Goal: Task Accomplishment & Management: Complete application form

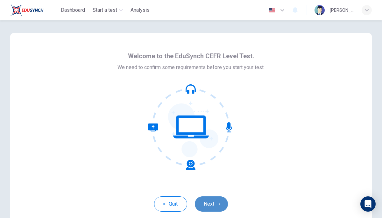
click at [213, 208] on button "Next" at bounding box center [211, 204] width 33 height 15
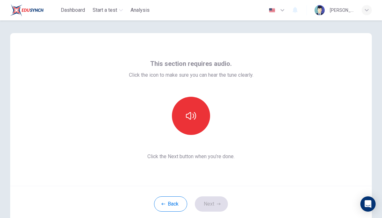
click at [216, 206] on div "Back Next" at bounding box center [191, 204] width 362 height 36
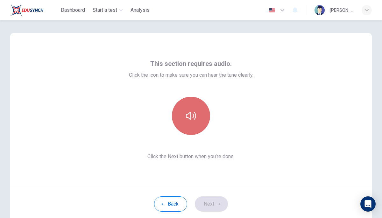
click at [197, 116] on button "button" at bounding box center [191, 116] width 38 height 38
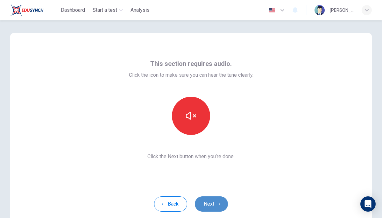
click at [209, 207] on button "Next" at bounding box center [211, 204] width 33 height 15
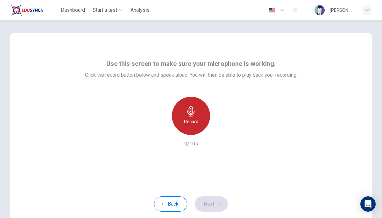
click at [188, 103] on div "Record" at bounding box center [191, 116] width 38 height 38
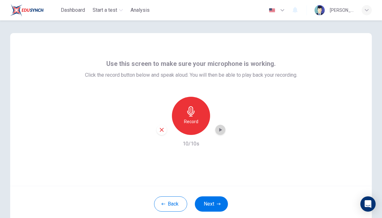
click at [220, 129] on icon "button" at bounding box center [221, 130] width 3 height 4
click at [216, 207] on button "Next" at bounding box center [211, 204] width 33 height 15
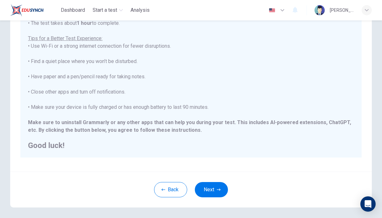
scroll to position [116, 0]
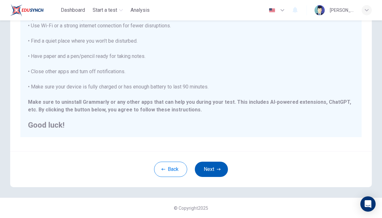
click at [211, 169] on button "Next" at bounding box center [211, 169] width 33 height 15
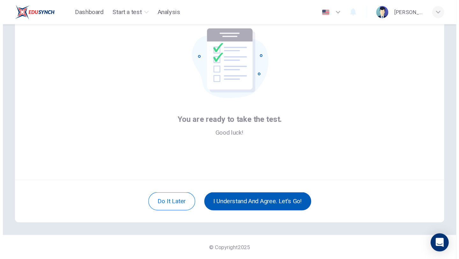
scroll to position [35, 0]
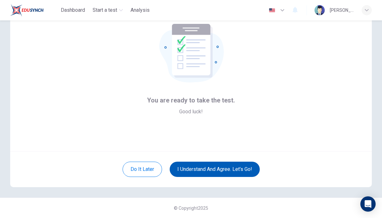
click at [200, 169] on button "I understand and agree. Let’s go!" at bounding box center [215, 169] width 90 height 15
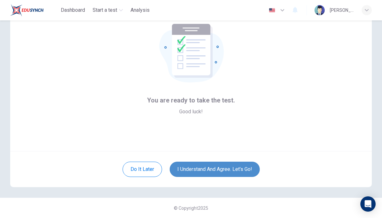
click at [200, 169] on button "I understand and agree. Let’s go!" at bounding box center [215, 169] width 90 height 15
click at [204, 173] on button "I understand and agree. Let’s go!" at bounding box center [215, 169] width 90 height 15
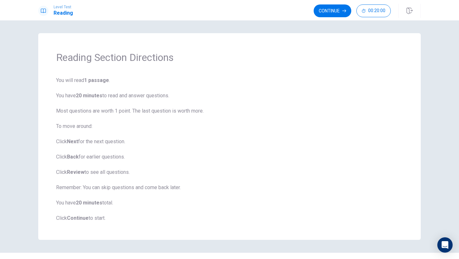
scroll to position [14, 0]
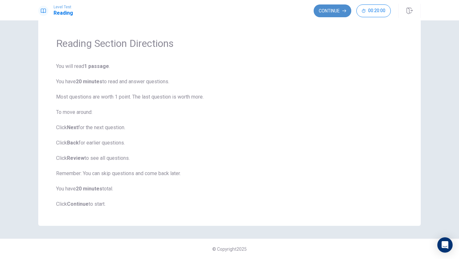
click at [324, 13] on button "Continue" at bounding box center [333, 10] width 38 height 13
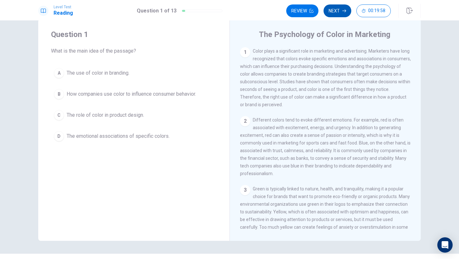
click at [338, 15] on button "Next" at bounding box center [337, 10] width 28 height 13
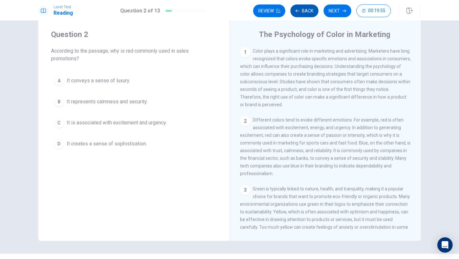
click at [304, 13] on button "Back" at bounding box center [304, 10] width 28 height 13
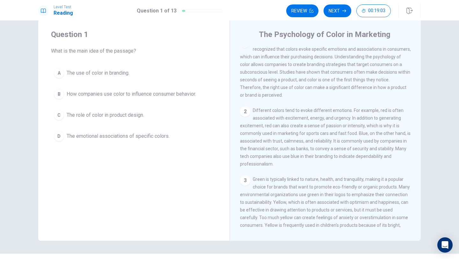
scroll to position [0, 0]
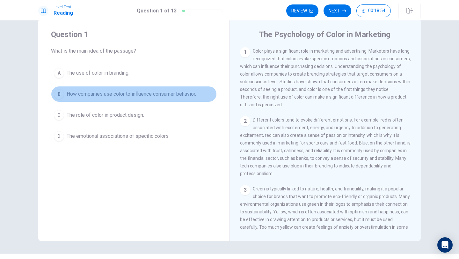
click at [58, 95] on div "B" at bounding box center [59, 94] width 10 height 10
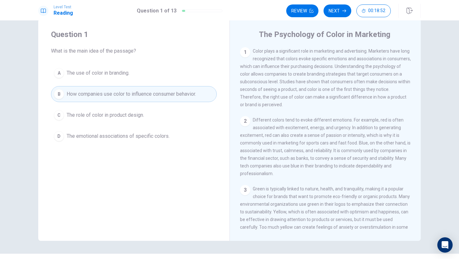
scroll to position [6, 0]
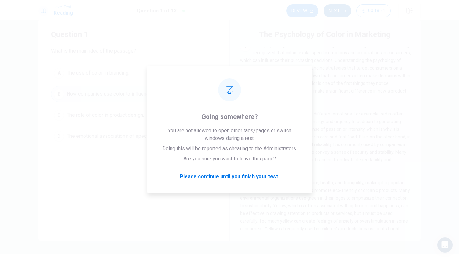
click at [336, 7] on button "Next" at bounding box center [337, 10] width 28 height 13
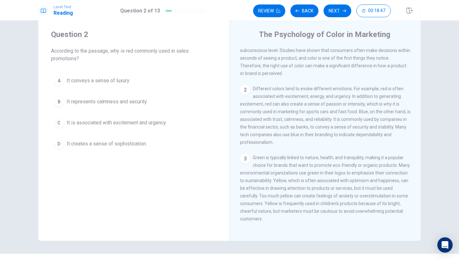
scroll to position [32, 0]
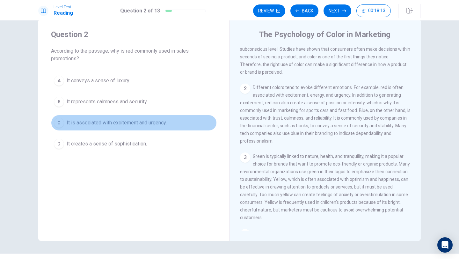
click at [54, 121] on div "C" at bounding box center [59, 123] width 10 height 10
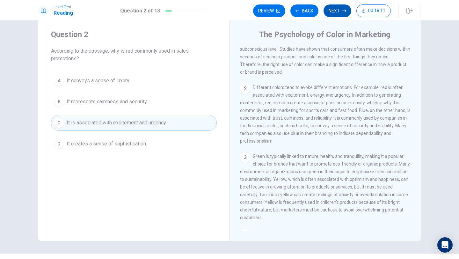
click at [344, 10] on icon "button" at bounding box center [344, 11] width 4 height 4
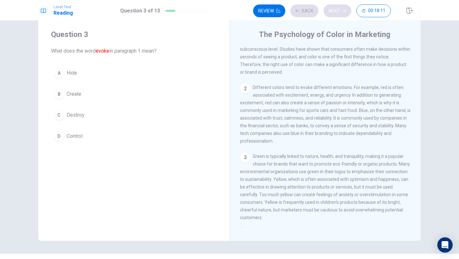
scroll to position [0, 0]
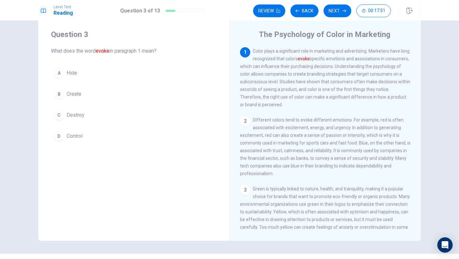
click at [60, 93] on div "B" at bounding box center [59, 94] width 10 height 10
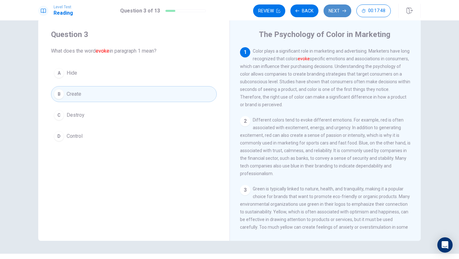
click at [339, 11] on button "Next" at bounding box center [337, 10] width 28 height 13
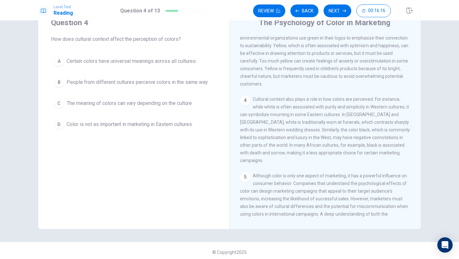
scroll to position [155, 0]
click at [59, 101] on div "C" at bounding box center [59, 103] width 10 height 10
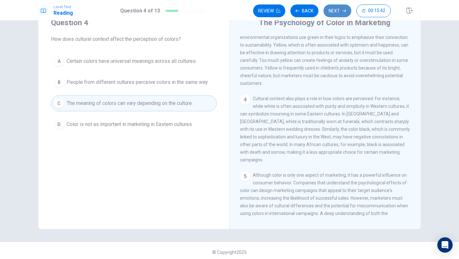
click at [329, 9] on button "Next" at bounding box center [337, 10] width 28 height 13
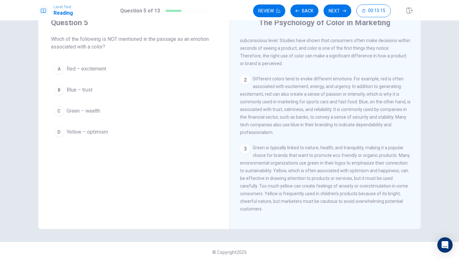
scroll to position [20, 0]
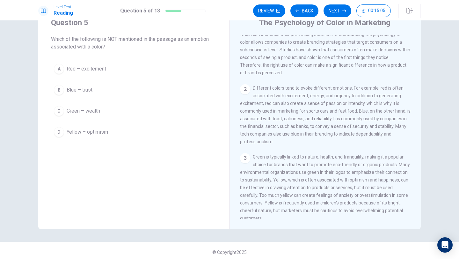
click at [59, 129] on div "D" at bounding box center [59, 132] width 10 height 10
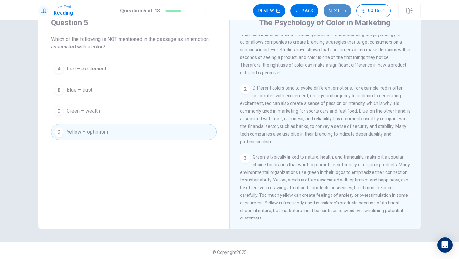
click at [335, 12] on button "Next" at bounding box center [337, 10] width 28 height 13
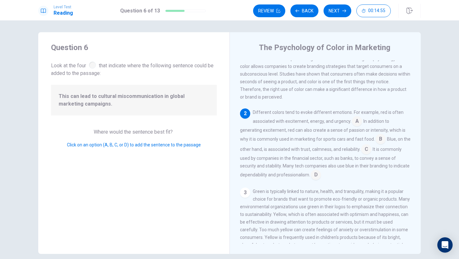
scroll to position [1, 0]
click at [84, 97] on span "This can lead to cultural miscommunication in global marketing campaigns." at bounding box center [134, 99] width 150 height 15
click at [90, 98] on span "This can lead to cultural miscommunication in global marketing campaigns." at bounding box center [134, 99] width 150 height 15
click at [356, 121] on input at bounding box center [357, 121] width 10 height 10
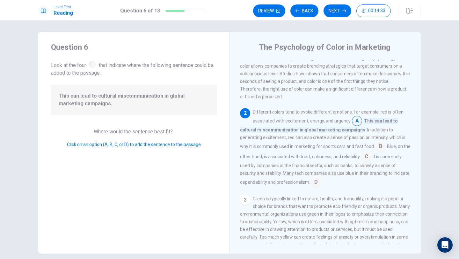
click at [357, 120] on input at bounding box center [357, 121] width 10 height 10
click at [359, 120] on input at bounding box center [357, 121] width 10 height 10
click at [352, 122] on input "ssjnf" at bounding box center [357, 121] width 10 height 10
type input "ssjnf"
click at [366, 120] on span "This can lead to cultural miscommunication in global marketing campaigns." at bounding box center [319, 125] width 158 height 15
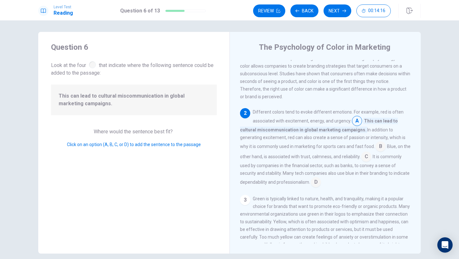
click at [270, 130] on span "This can lead to cultural miscommunication in global marketing campaigns." at bounding box center [319, 125] width 158 height 15
drag, startPoint x: 270, startPoint y: 130, endPoint x: 452, endPoint y: 116, distance: 183.4
click at [382, 116] on div "Question 6 Look at the four that indicate where the following sentence could be…" at bounding box center [229, 139] width 459 height 238
click at [382, 121] on span "This can lead to cultural miscommunication in global marketing campaigns." at bounding box center [319, 125] width 158 height 15
click at [354, 116] on span "A" at bounding box center [357, 121] width 10 height 10
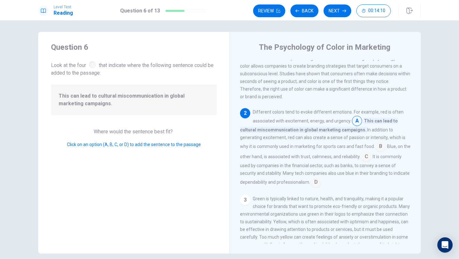
click at [354, 116] on span "A" at bounding box center [357, 121] width 10 height 10
click at [356, 120] on input "ssjnf" at bounding box center [357, 121] width 10 height 10
click at [355, 119] on input "ssjnf" at bounding box center [357, 121] width 10 height 10
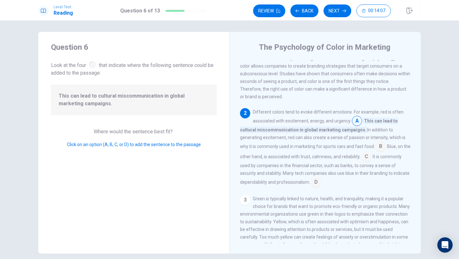
click at [190, 107] on span "This can lead to cultural miscommunication in global marketing campaigns." at bounding box center [134, 99] width 150 height 15
click at [82, 119] on div "Question 6 Look at the four that indicate where the following sentence could be…" at bounding box center [133, 142] width 191 height 221
drag, startPoint x: 188, startPoint y: 105, endPoint x: 199, endPoint y: 111, distance: 12.0
click at [199, 111] on div "This can lead to cultural miscommunication in global marketing campaigns." at bounding box center [134, 99] width 166 height 31
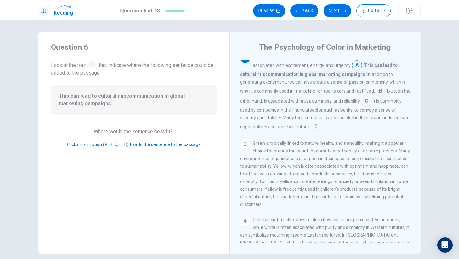
scroll to position [76, 0]
click at [375, 90] on input at bounding box center [380, 92] width 10 height 10
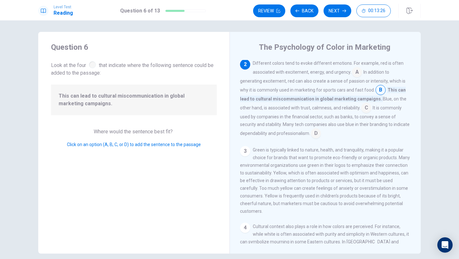
scroll to position [75, 0]
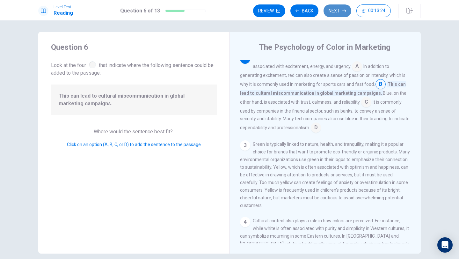
click at [336, 8] on button "Next" at bounding box center [337, 10] width 28 height 13
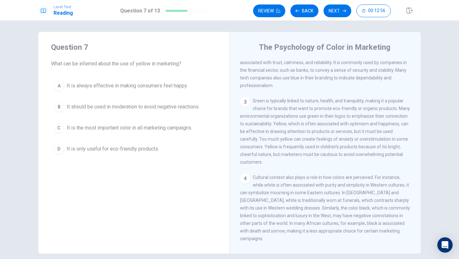
scroll to position [99, 0]
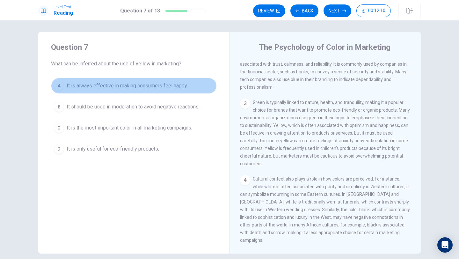
click at [138, 87] on span "It is always effective in making consumers feel happy." at bounding box center [127, 86] width 121 height 8
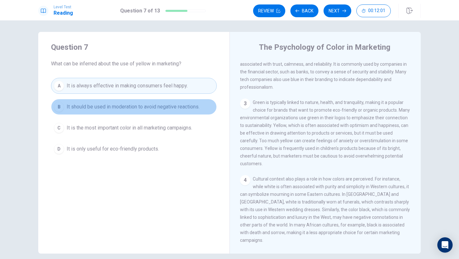
click at [175, 103] on span "It should be used in moderation to avoid negative reactions." at bounding box center [133, 107] width 133 height 8
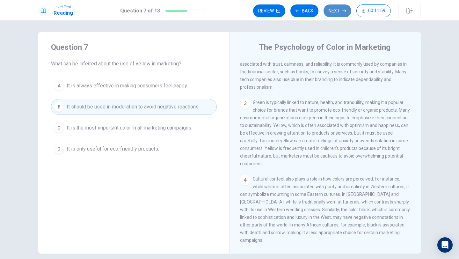
click at [331, 13] on button "Next" at bounding box center [337, 10] width 28 height 13
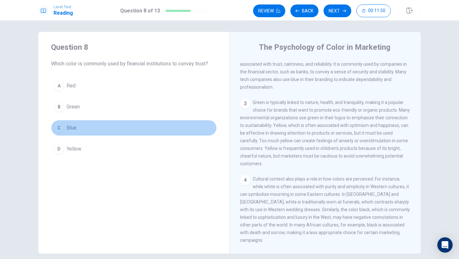
click at [81, 126] on button "C Blue" at bounding box center [134, 128] width 166 height 16
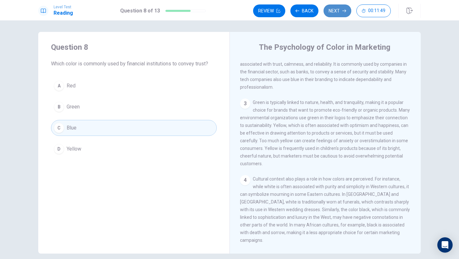
click at [339, 17] on button "Next" at bounding box center [337, 10] width 28 height 13
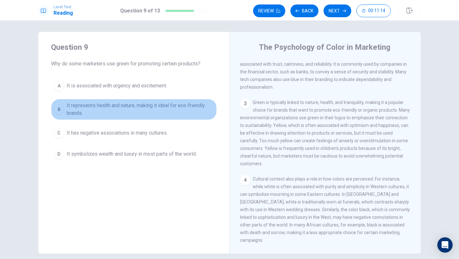
click at [138, 106] on span "It represents health and nature, making it ideal for eco-friendly brands." at bounding box center [140, 109] width 147 height 15
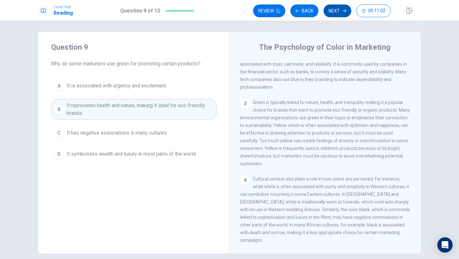
click at [341, 13] on button "Next" at bounding box center [337, 10] width 28 height 13
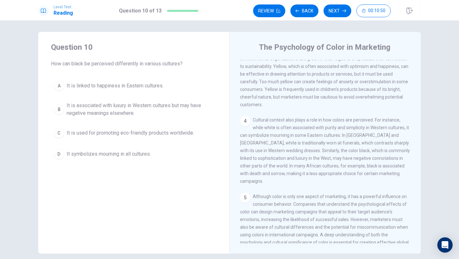
scroll to position [161, 0]
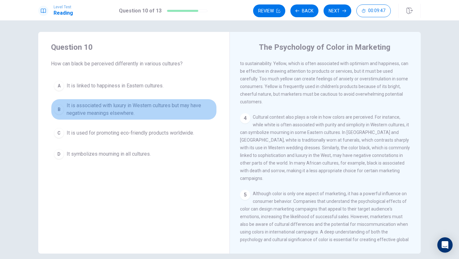
click at [141, 110] on span "It is associated with luxury in Western cultures but may have negative meanings…" at bounding box center [140, 109] width 147 height 15
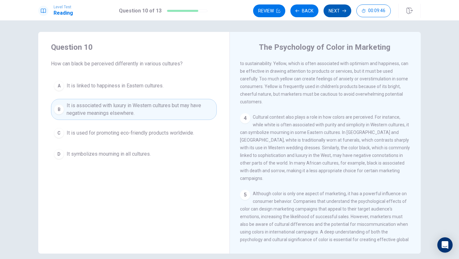
click at [336, 14] on button "Next" at bounding box center [337, 10] width 28 height 13
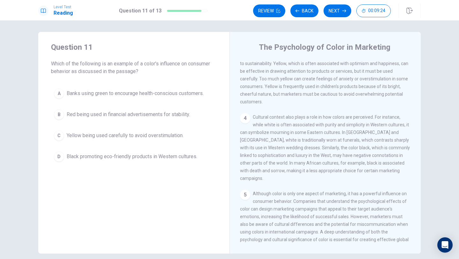
click at [130, 137] on span "Yellow being used carefully to avoid overstimulation." at bounding box center [125, 136] width 117 height 8
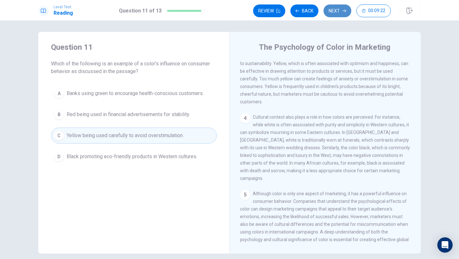
click at [342, 10] on button "Next" at bounding box center [337, 10] width 28 height 13
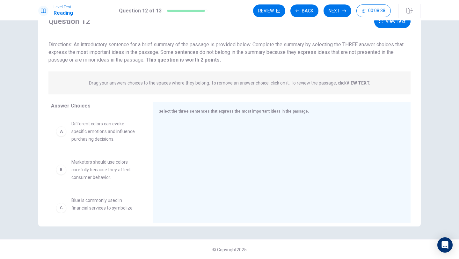
scroll to position [29, 0]
click at [142, 81] on p "Drag your answers choices to the spaces where they belong. To remove an answer …" at bounding box center [229, 82] width 281 height 5
click at [116, 134] on span "Different colors can evoke specific emotions and influence purchasing decisions." at bounding box center [104, 130] width 66 height 23
click at [110, 133] on span "Different colors can evoke specific emotions and influence purchasing decisions." at bounding box center [104, 130] width 66 height 23
drag, startPoint x: 63, startPoint y: 132, endPoint x: 75, endPoint y: 125, distance: 13.6
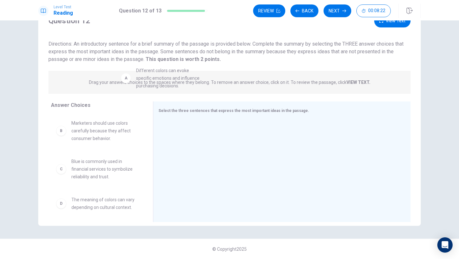
drag, startPoint x: 62, startPoint y: 131, endPoint x: 129, endPoint y: 79, distance: 84.6
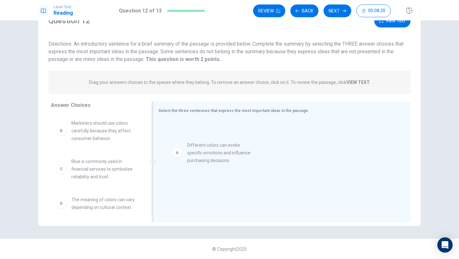
drag, startPoint x: 66, startPoint y: 131, endPoint x: 185, endPoint y: 152, distance: 121.0
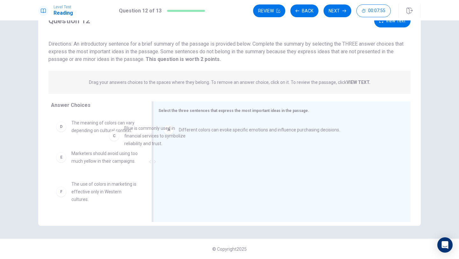
scroll to position [37, 0]
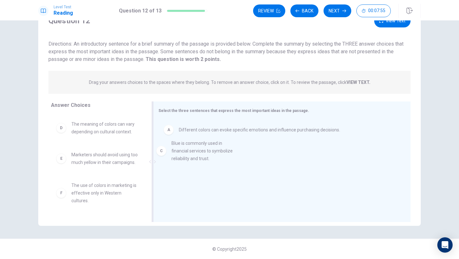
drag, startPoint x: 92, startPoint y: 129, endPoint x: 198, endPoint y: 153, distance: 108.4
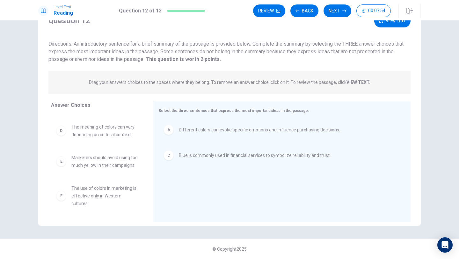
scroll to position [34, 0]
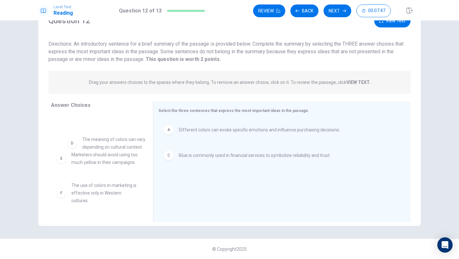
drag, startPoint x: 111, startPoint y: 128, endPoint x: 117, endPoint y: 135, distance: 9.2
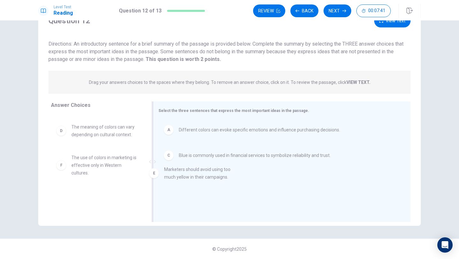
drag, startPoint x: 115, startPoint y: 167, endPoint x: 213, endPoint y: 178, distance: 98.8
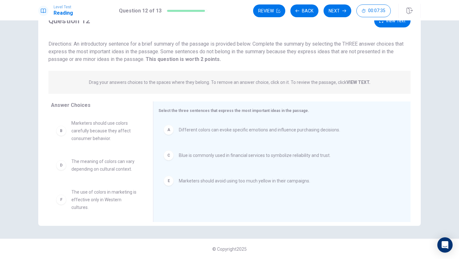
scroll to position [1, 0]
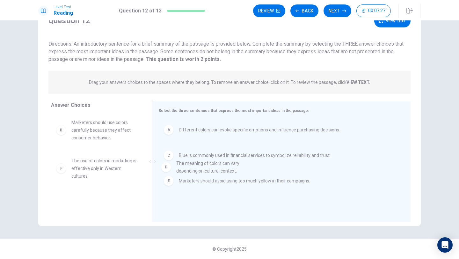
drag, startPoint x: 118, startPoint y: 167, endPoint x: 228, endPoint y: 170, distance: 110.3
drag, startPoint x: 92, startPoint y: 172, endPoint x: 225, endPoint y: 212, distance: 138.9
drag, startPoint x: 106, startPoint y: 166, endPoint x: 211, endPoint y: 205, distance: 111.6
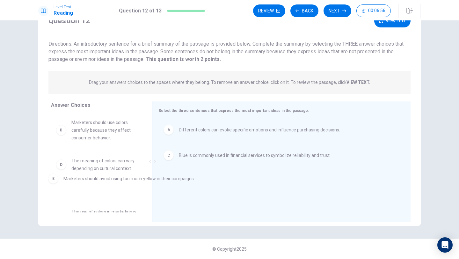
drag, startPoint x: 221, startPoint y: 182, endPoint x: 68, endPoint y: 182, distance: 153.9
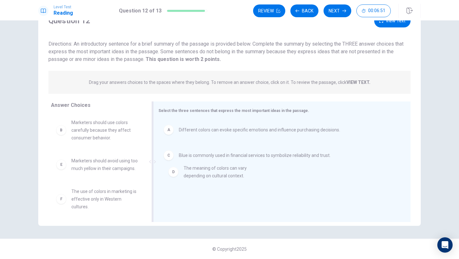
drag, startPoint x: 89, startPoint y: 161, endPoint x: 212, endPoint y: 169, distance: 122.9
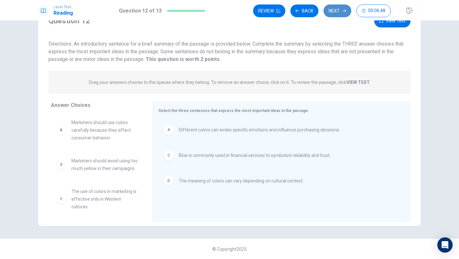
click at [337, 10] on button "Next" at bounding box center [337, 10] width 28 height 13
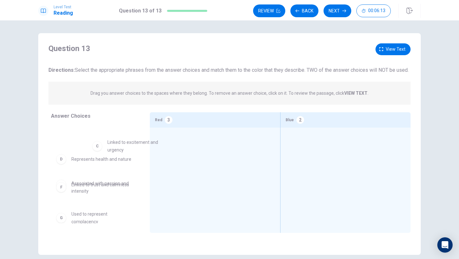
scroll to position [60, 0]
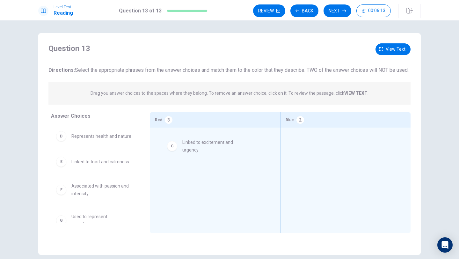
drag, startPoint x: 93, startPoint y: 138, endPoint x: 206, endPoint y: 143, distance: 112.6
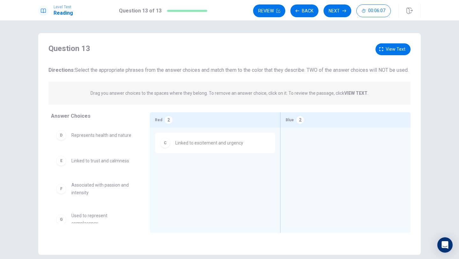
scroll to position [65, 0]
drag, startPoint x: 100, startPoint y: 177, endPoint x: 150, endPoint y: 159, distance: 53.5
click at [154, 159] on div "Answer Choices A Frequently used in promotional sales B Used in the financial s…" at bounding box center [229, 174] width 382 height 124
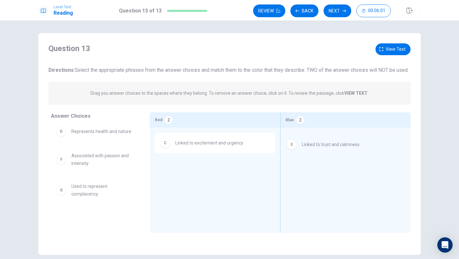
drag, startPoint x: 113, startPoint y: 166, endPoint x: 346, endPoint y: 146, distance: 233.8
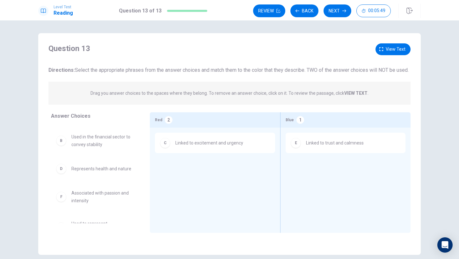
scroll to position [29, 0]
drag, startPoint x: 99, startPoint y: 200, endPoint x: 196, endPoint y: 173, distance: 100.7
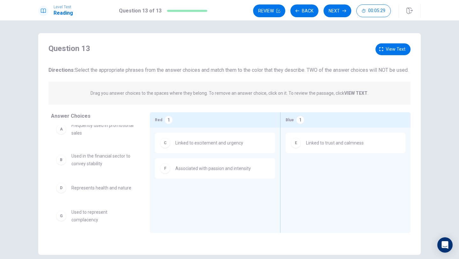
scroll to position [9, 0]
drag, startPoint x: 91, startPoint y: 222, endPoint x: 338, endPoint y: 184, distance: 249.6
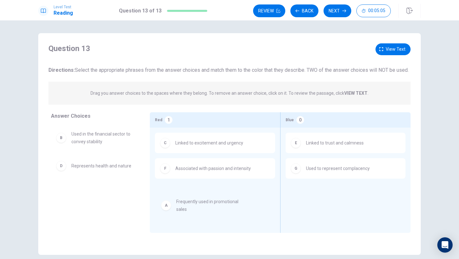
drag, startPoint x: 107, startPoint y: 142, endPoint x: 213, endPoint y: 204, distance: 122.6
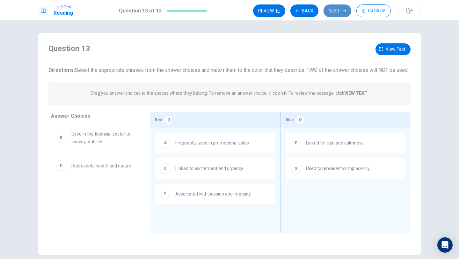
click at [337, 11] on button "Next" at bounding box center [337, 10] width 28 height 13
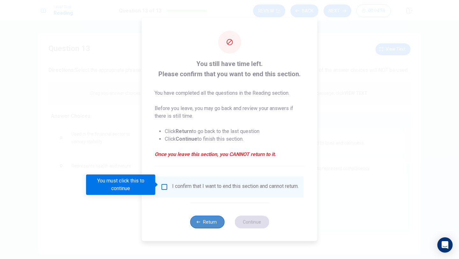
click at [203, 218] on button "Return" at bounding box center [207, 221] width 34 height 13
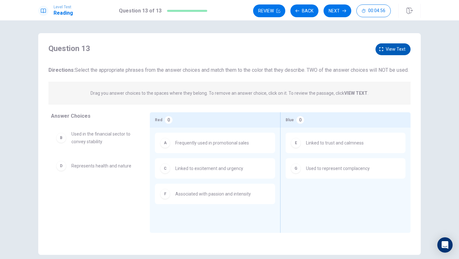
click at [382, 49] on span "View text" at bounding box center [396, 49] width 20 height 8
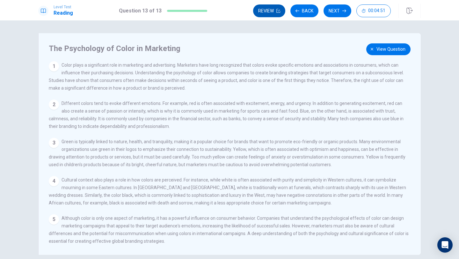
click at [278, 11] on icon "button" at bounding box center [278, 11] width 4 height 4
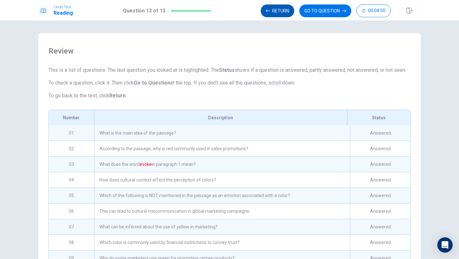
scroll to position [65, 0]
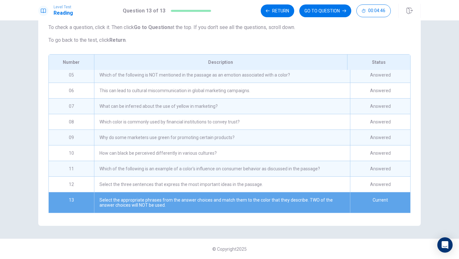
click at [143, 197] on div "Select the appropriate phrases from the answer choices and match them to the co…" at bounding box center [222, 202] width 256 height 20
click at [382, 198] on div "Current" at bounding box center [380, 202] width 60 height 20
click at [331, 14] on button "GO TO QUESTION" at bounding box center [325, 10] width 52 height 13
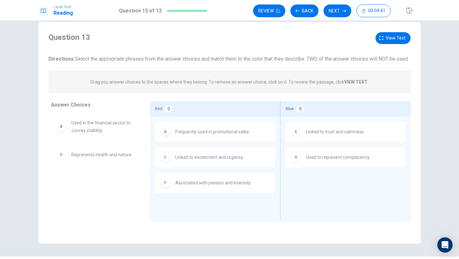
scroll to position [13, 0]
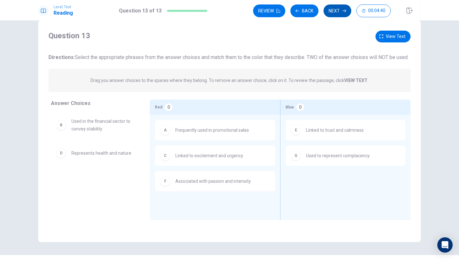
click at [334, 9] on button "Next" at bounding box center [337, 10] width 28 height 13
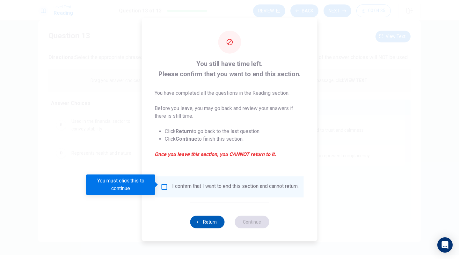
click at [205, 218] on button "Return" at bounding box center [207, 221] width 34 height 13
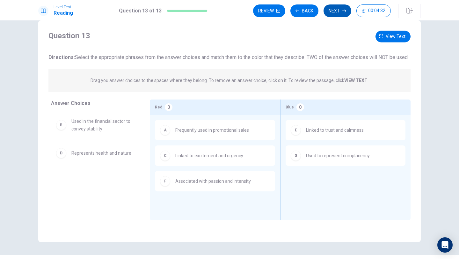
click at [336, 8] on button "Next" at bounding box center [337, 10] width 28 height 13
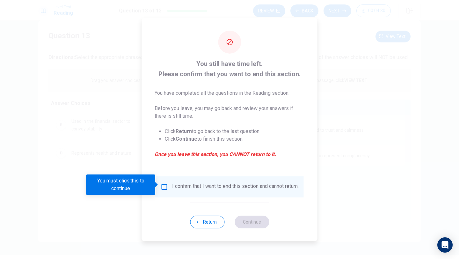
click at [163, 188] on div "I confirm that I want to end this section and cannot return." at bounding box center [230, 187] width 138 height 8
click at [162, 183] on input "You must click this to continue" at bounding box center [165, 187] width 8 height 8
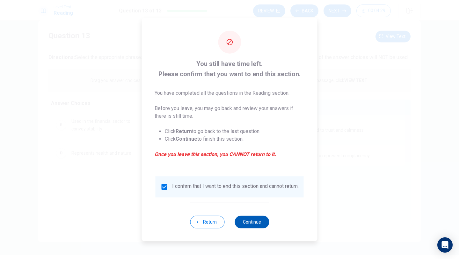
click at [257, 218] on button "Continue" at bounding box center [252, 221] width 34 height 13
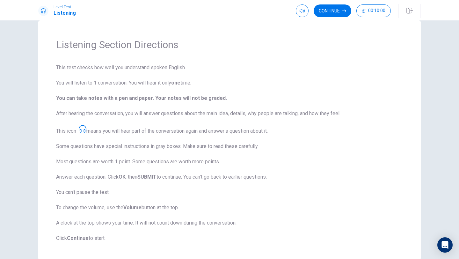
scroll to position [47, 0]
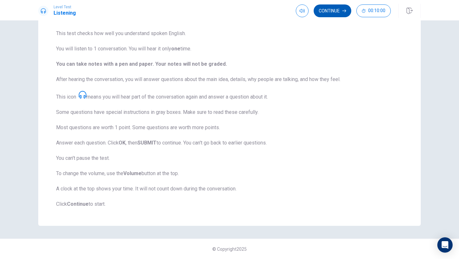
click at [341, 9] on button "Continue" at bounding box center [333, 10] width 38 height 13
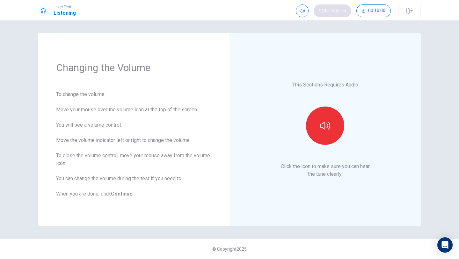
scroll to position [0, 0]
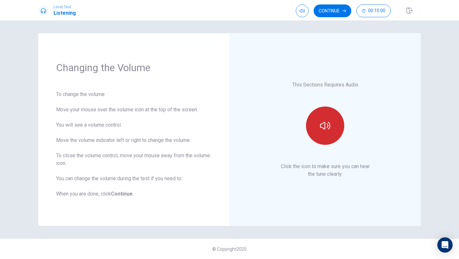
click at [326, 126] on icon "button" at bounding box center [325, 125] width 10 height 10
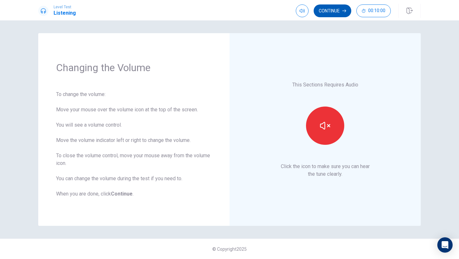
click at [329, 11] on button "Continue" at bounding box center [333, 10] width 38 height 13
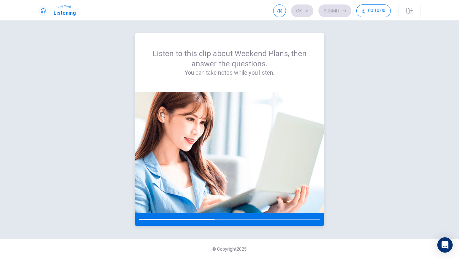
click at [199, 198] on img at bounding box center [229, 152] width 189 height 121
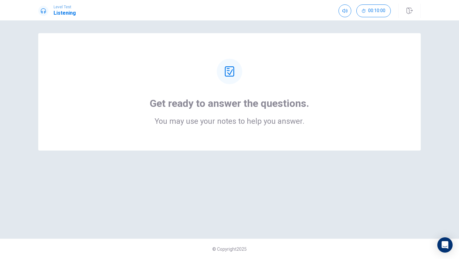
click at [244, 133] on div "Get ready to answer the questions. You may use your notes to help you answer." at bounding box center [229, 91] width 382 height 117
click at [223, 123] on h2 "You may use your notes to help you answer." at bounding box center [229, 121] width 159 height 8
click at [269, 80] on div "Get ready to answer the questions. You may use your notes to help you answer." at bounding box center [229, 92] width 331 height 66
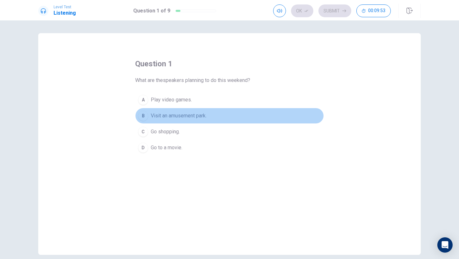
click at [143, 113] on div "B" at bounding box center [143, 116] width 10 height 10
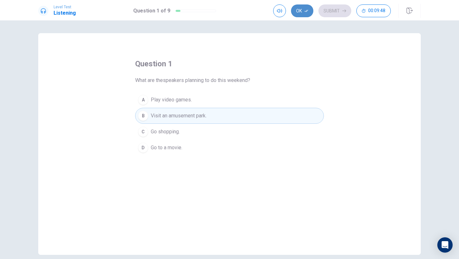
click at [307, 13] on button "Ok" at bounding box center [302, 10] width 22 height 13
click at [336, 14] on button "Submit" at bounding box center [334, 10] width 33 height 13
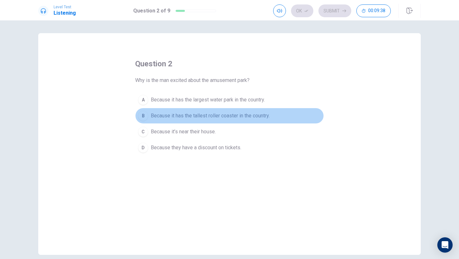
click at [148, 114] on div "B" at bounding box center [143, 116] width 10 height 10
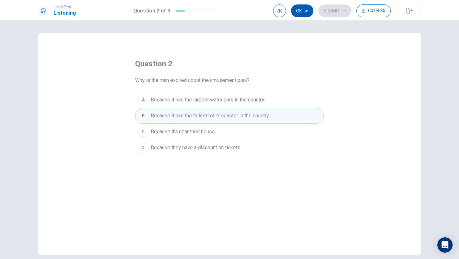
click at [305, 6] on button "Ok" at bounding box center [302, 10] width 22 height 13
click at [331, 10] on button "Submit" at bounding box center [334, 10] width 33 height 13
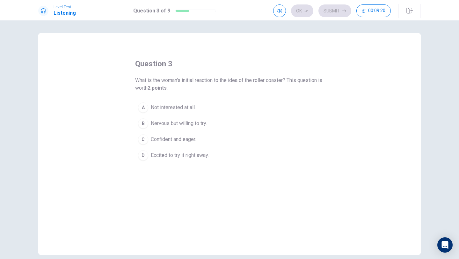
click at [143, 152] on div "D" at bounding box center [143, 155] width 10 height 10
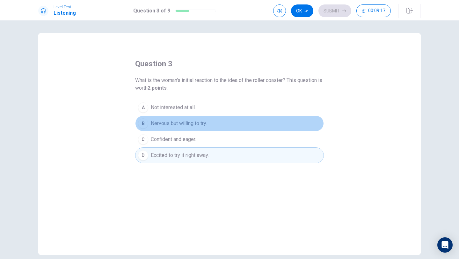
click at [146, 125] on div "B" at bounding box center [143, 123] width 10 height 10
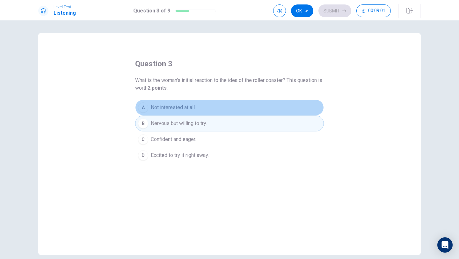
click at [168, 109] on span "Not interested at all." at bounding box center [173, 108] width 45 height 8
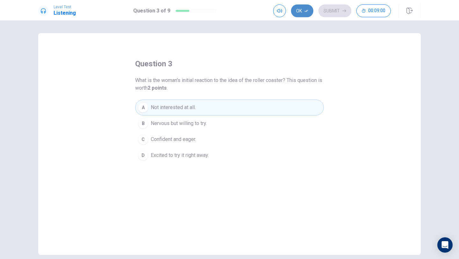
click at [305, 10] on icon "button" at bounding box center [306, 11] width 4 height 4
click at [340, 10] on button "Submit" at bounding box center [334, 10] width 33 height 13
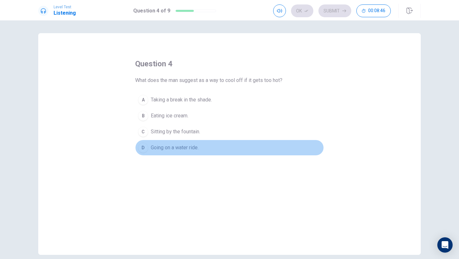
click at [182, 147] on span "Going on a water ride." at bounding box center [175, 148] width 48 height 8
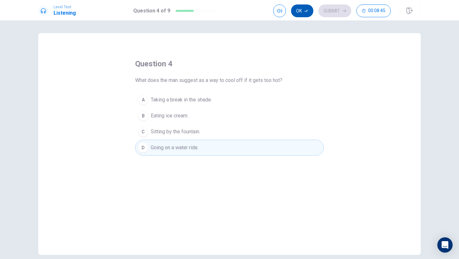
click at [305, 9] on icon "button" at bounding box center [306, 11] width 4 height 4
click at [319, 9] on button "Submit" at bounding box center [334, 10] width 33 height 13
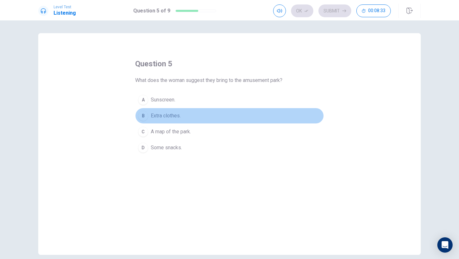
click at [171, 116] on span "Extra clothes." at bounding box center [166, 116] width 30 height 8
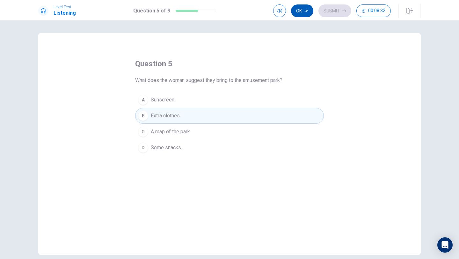
click at [300, 11] on button "Ok" at bounding box center [302, 10] width 22 height 13
click at [327, 11] on button "Submit" at bounding box center [334, 10] width 33 height 13
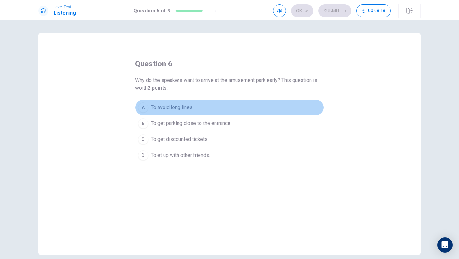
click at [170, 108] on span "To avoid long lines." at bounding box center [172, 108] width 43 height 8
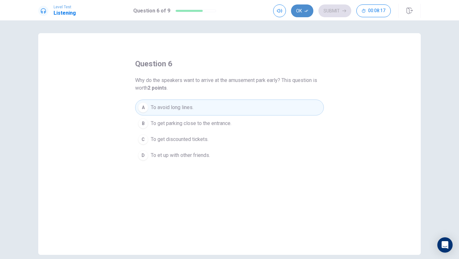
click at [301, 7] on button "Ok" at bounding box center [302, 10] width 22 height 13
click at [327, 8] on button "Submit" at bounding box center [334, 10] width 33 height 13
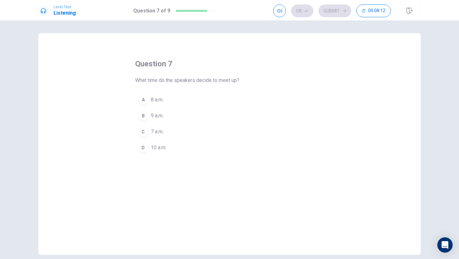
click at [165, 115] on button "B 9 a.m." at bounding box center [229, 116] width 189 height 16
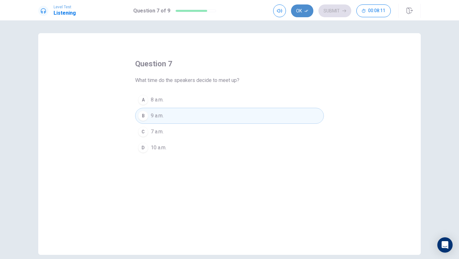
click at [297, 13] on button "Ok" at bounding box center [302, 10] width 22 height 13
click at [344, 13] on button "Submit" at bounding box center [334, 10] width 33 height 13
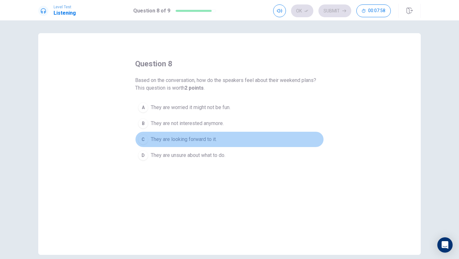
click at [191, 140] on span "They are looking forward to it." at bounding box center [184, 139] width 66 height 8
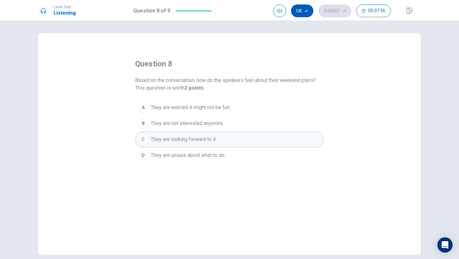
click at [304, 14] on button "Ok" at bounding box center [302, 10] width 22 height 13
click at [334, 12] on button "Submit" at bounding box center [334, 10] width 33 height 13
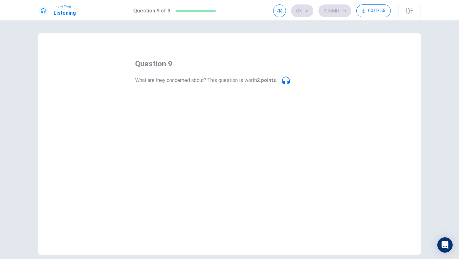
click at [186, 112] on span "They might get lost in the park." at bounding box center [185, 116] width 68 height 8
click at [256, 90] on div "question 9 What are they concerned about? This question is worth 2 points . A T…" at bounding box center [229, 107] width 189 height 97
click at [275, 79] on b "2 points" at bounding box center [266, 80] width 19 height 6
drag, startPoint x: 275, startPoint y: 79, endPoint x: 183, endPoint y: 76, distance: 92.4
click at [183, 76] on span "What are they concerned about? This question is worth 2 points ." at bounding box center [206, 80] width 142 height 8
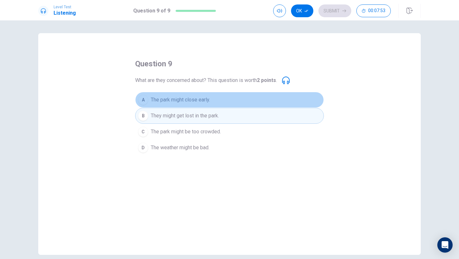
click at [177, 98] on span "The park might close early." at bounding box center [180, 100] width 59 height 8
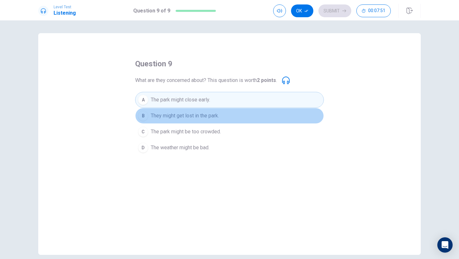
click at [182, 112] on span "They might get lost in the park." at bounding box center [185, 116] width 68 height 8
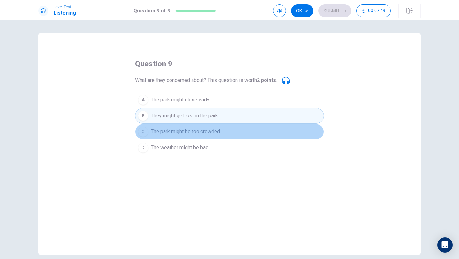
click at [187, 130] on span "The park might be too crowded." at bounding box center [186, 132] width 70 height 8
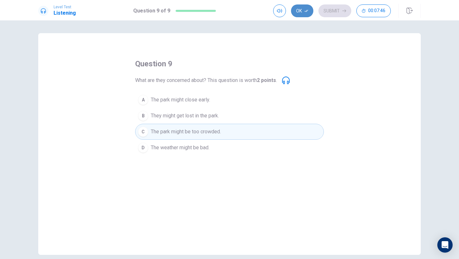
click at [303, 15] on button "Ok" at bounding box center [302, 10] width 22 height 13
click at [333, 15] on button "Submit" at bounding box center [334, 10] width 33 height 13
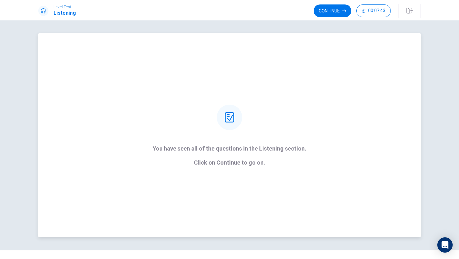
scroll to position [11, 0]
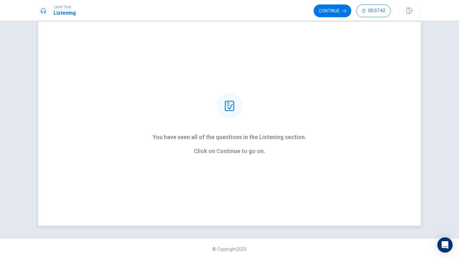
click at [228, 152] on p "Click on Continue to go on." at bounding box center [230, 151] width 154 height 6
click at [260, 151] on p "Click on Continue to go on." at bounding box center [230, 151] width 154 height 6
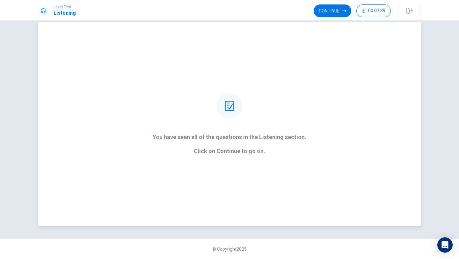
click at [236, 107] on div at bounding box center [229, 105] width 25 height 25
click at [282, 152] on p "Click on Continue to go on." at bounding box center [230, 151] width 154 height 6
click at [269, 147] on strong "You have seen all of the questions in the Listening section. Click on Continue …" at bounding box center [230, 144] width 154 height 20
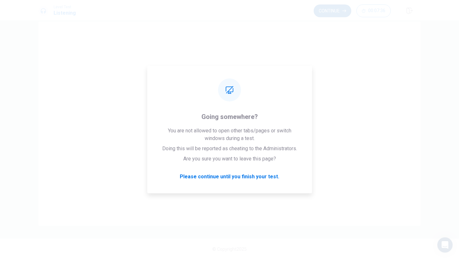
click at [340, 10] on button "Continue" at bounding box center [333, 10] width 38 height 13
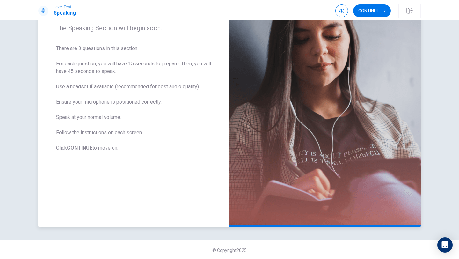
scroll to position [85, 0]
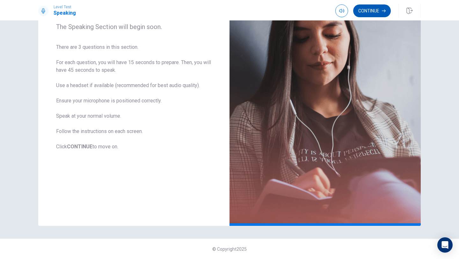
click at [374, 11] on button "Continue" at bounding box center [372, 10] width 38 height 13
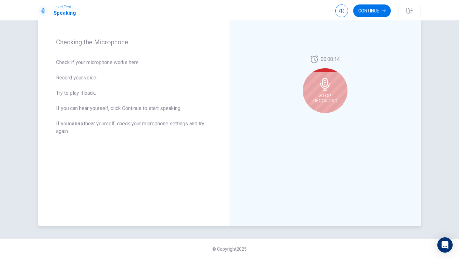
click at [318, 101] on span "Stop Recording" at bounding box center [325, 98] width 24 height 10
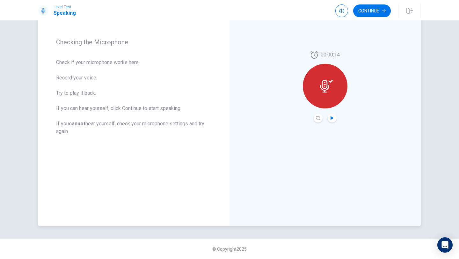
click at [331, 116] on icon "Play Audio" at bounding box center [332, 118] width 4 height 4
click at [322, 91] on icon at bounding box center [326, 86] width 13 height 13
click at [333, 116] on icon "Play Audio" at bounding box center [332, 118] width 4 height 4
click at [321, 83] on icon at bounding box center [326, 86] width 13 height 13
click at [331, 121] on button "Play Audio" at bounding box center [332, 117] width 9 height 9
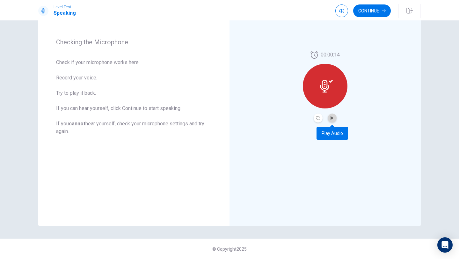
click at [332, 121] on button "Play Audio" at bounding box center [332, 117] width 9 height 9
click at [331, 115] on button "Play Audio" at bounding box center [332, 117] width 9 height 9
click at [316, 77] on div at bounding box center [325, 86] width 45 height 45
drag, startPoint x: 327, startPoint y: 82, endPoint x: 342, endPoint y: 102, distance: 25.0
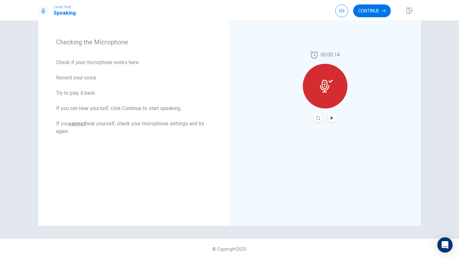
click at [342, 102] on div "00:00:14" at bounding box center [325, 86] width 45 height 71
click at [335, 119] on button "Play Audio" at bounding box center [332, 117] width 9 height 9
click at [318, 118] on icon "Record Again" at bounding box center [318, 118] width 4 height 4
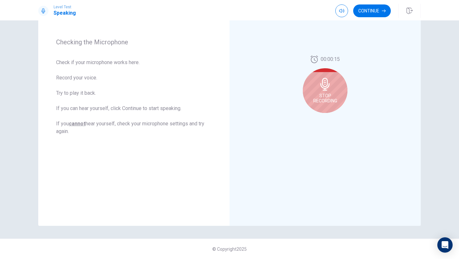
click at [330, 116] on div "00:00:15 Stop Recording" at bounding box center [325, 86] width 45 height 62
click at [332, 80] on div "Stop Recording" at bounding box center [325, 90] width 45 height 45
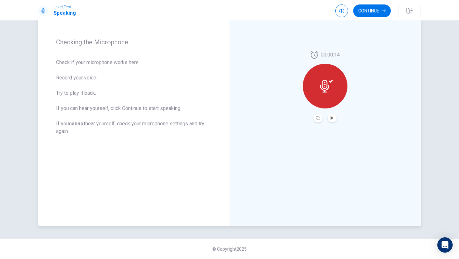
click at [332, 87] on icon at bounding box center [326, 86] width 13 height 13
click at [330, 119] on icon "Play Audio" at bounding box center [331, 118] width 3 height 4
click at [331, 118] on icon "Play Audio" at bounding box center [331, 118] width 3 height 4
click at [331, 116] on icon "Play Audio" at bounding box center [331, 118] width 3 height 4
click at [329, 116] on button "Play Audio" at bounding box center [332, 117] width 9 height 9
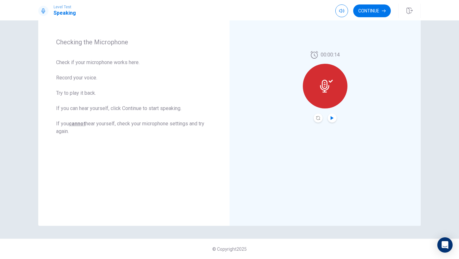
click at [327, 78] on div at bounding box center [325, 86] width 45 height 45
click at [331, 118] on icon "Play Audio" at bounding box center [331, 118] width 3 height 4
click at [331, 119] on icon "Play Audio" at bounding box center [331, 118] width 3 height 4
click at [319, 112] on div "00:00:14" at bounding box center [325, 86] width 45 height 71
click at [335, 95] on div at bounding box center [325, 86] width 45 height 45
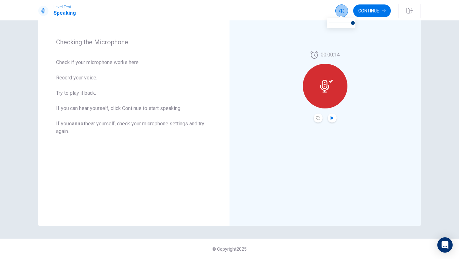
click at [343, 11] on icon "button" at bounding box center [341, 11] width 5 height 4
type input "0.5"
drag, startPoint x: 352, startPoint y: 23, endPoint x: 340, endPoint y: 25, distance: 12.4
click at [340, 25] on span at bounding box center [341, 23] width 4 height 4
click at [324, 90] on icon at bounding box center [324, 86] width 9 height 13
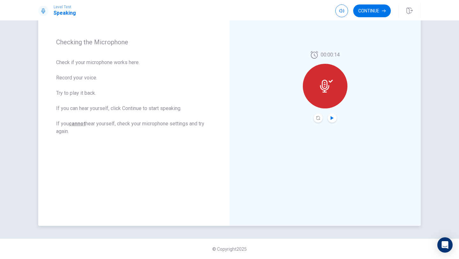
click at [319, 55] on div "00:00:14" at bounding box center [325, 55] width 30 height 8
click at [333, 118] on icon "Play Audio" at bounding box center [332, 118] width 4 height 4
click at [333, 115] on button "Play Audio" at bounding box center [332, 117] width 9 height 9
click at [332, 118] on icon "Play Audio" at bounding box center [331, 118] width 3 height 4
click at [333, 119] on icon "Play Audio" at bounding box center [332, 118] width 4 height 4
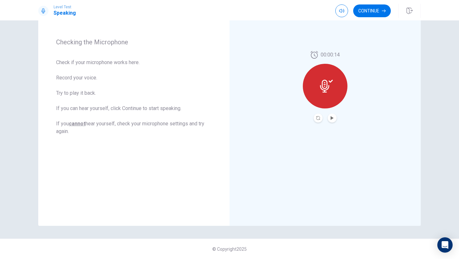
click at [341, 86] on div at bounding box center [325, 86] width 45 height 45
click at [332, 113] on button "Play Audio" at bounding box center [332, 117] width 9 height 9
click at [326, 97] on div at bounding box center [325, 86] width 45 height 45
click at [332, 118] on icon "Play Audio" at bounding box center [331, 118] width 3 height 4
click at [332, 117] on icon "Play Audio" at bounding box center [331, 118] width 3 height 4
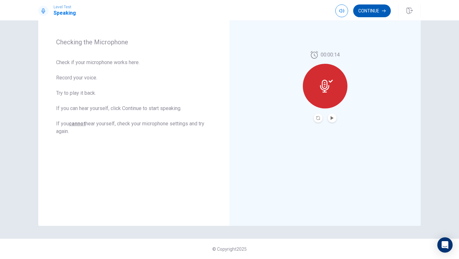
click at [372, 10] on button "Continue" at bounding box center [372, 10] width 38 height 13
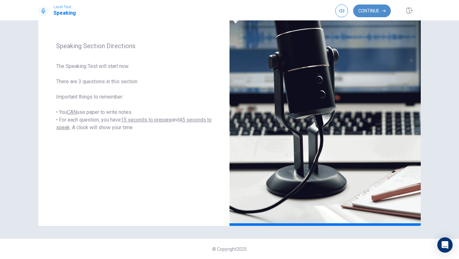
click at [369, 14] on button "Continue" at bounding box center [372, 10] width 38 height 13
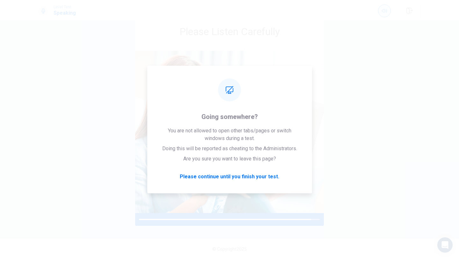
click at [382, 11] on icon "button" at bounding box center [384, 10] width 5 height 5
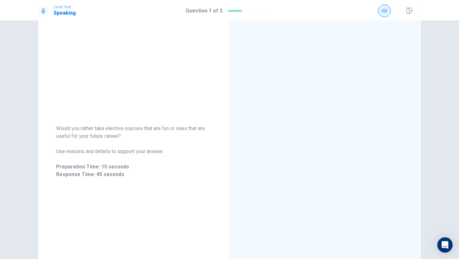
scroll to position [85, 0]
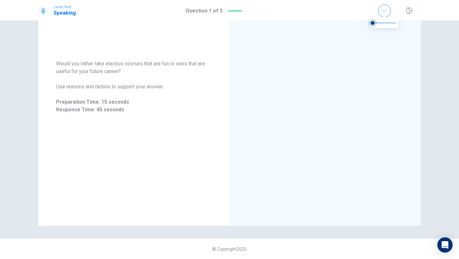
type input "0"
drag, startPoint x: 383, startPoint y: 20, endPoint x: 367, endPoint y: 24, distance: 16.9
click at [371, 24] on span at bounding box center [373, 23] width 4 height 4
click at [372, 22] on span at bounding box center [373, 23] width 4 height 4
click at [321, 87] on span "Response Time" at bounding box center [325, 87] width 45 height 8
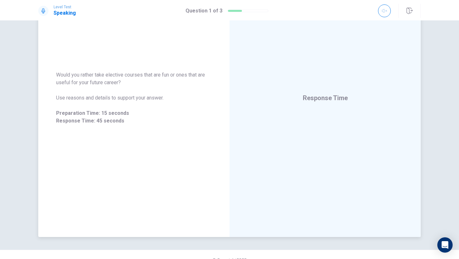
scroll to position [67, 0]
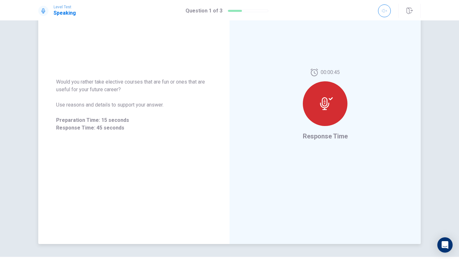
drag, startPoint x: 83, startPoint y: 80, endPoint x: 182, endPoint y: 85, distance: 99.2
click at [167, 85] on span "Would you rather take elective courses that are fun or ones that are useful for…" at bounding box center [133, 85] width 155 height 15
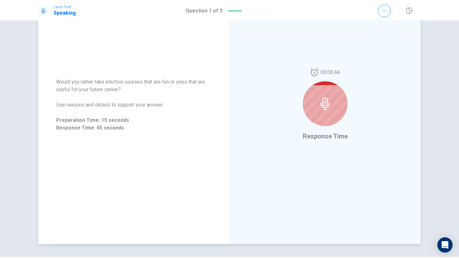
click at [322, 103] on icon at bounding box center [324, 103] width 9 height 13
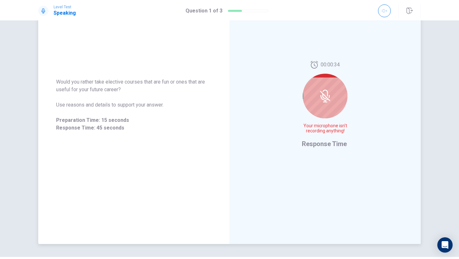
click at [324, 96] on icon at bounding box center [325, 96] width 13 height 13
click at [315, 126] on span "Your microphone isn't recording anything!" at bounding box center [325, 128] width 47 height 10
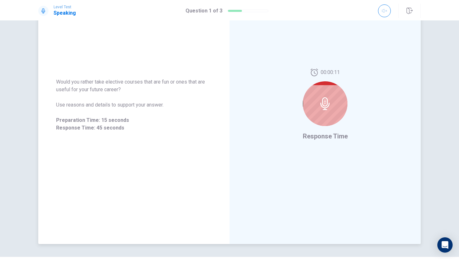
click at [319, 119] on div at bounding box center [325, 103] width 45 height 45
click at [340, 105] on div at bounding box center [325, 103] width 45 height 45
click at [381, 10] on button "button" at bounding box center [384, 10] width 13 height 13
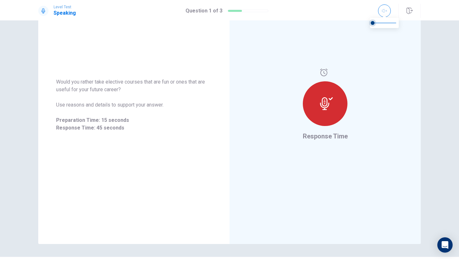
click at [374, 23] on span at bounding box center [373, 23] width 4 height 4
type input "0.3"
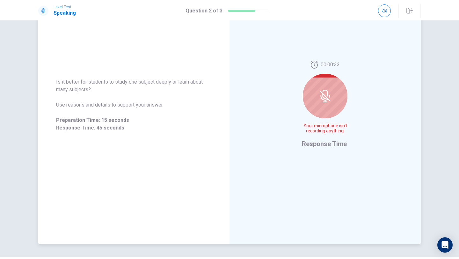
click at [325, 95] on icon at bounding box center [325, 96] width 13 height 13
click at [322, 96] on icon at bounding box center [324, 96] width 5 height 6
click at [314, 133] on span "Your microphone isn't recording anything!" at bounding box center [325, 128] width 47 height 10
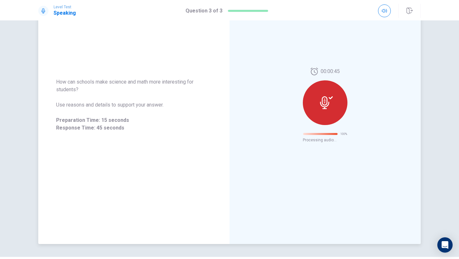
scroll to position [0, 0]
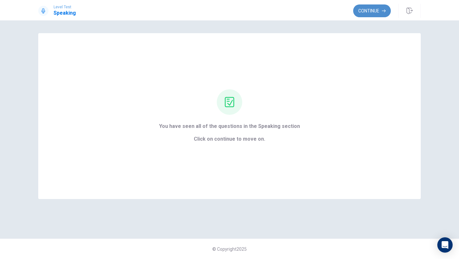
click at [373, 15] on button "Continue" at bounding box center [372, 10] width 38 height 13
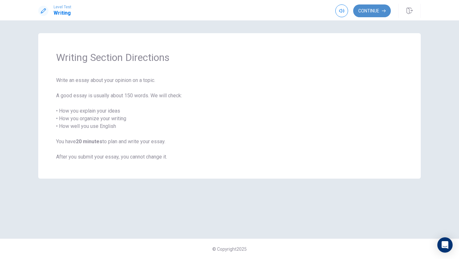
click at [374, 14] on button "Continue" at bounding box center [372, 10] width 38 height 13
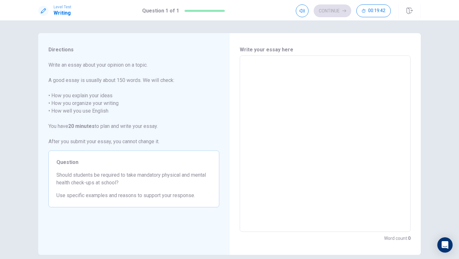
click at [259, 60] on div "x ​" at bounding box center [325, 143] width 171 height 176
type textarea "S"
type textarea "x"
type textarea "Sh"
type textarea "x"
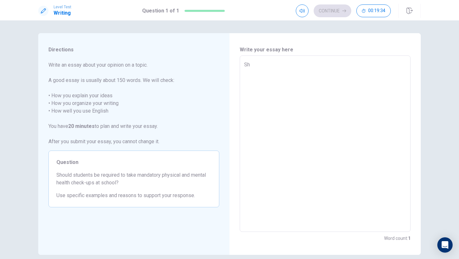
type textarea "Shi"
type textarea "x"
type textarea "[PERSON_NAME]"
type textarea "x"
type textarea "Shiul"
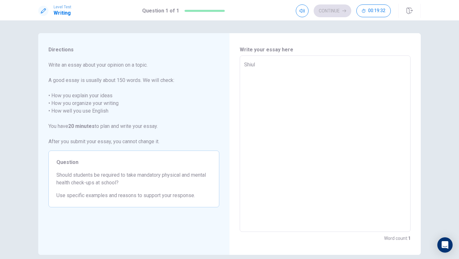
type textarea "x"
type textarea "Shiuld"
type textarea "x"
type textarea "Shiuld"
type textarea "x"
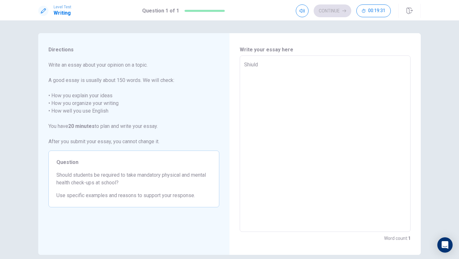
type textarea "Shiuld ="
type textarea "x"
type textarea "Shiuld =="
type textarea "x"
type textarea "Shiuld ==="
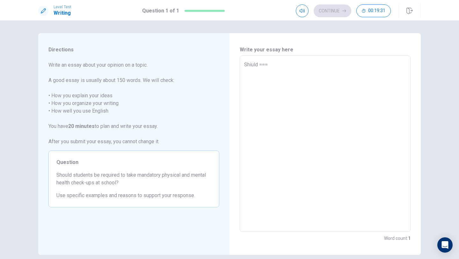
type textarea "x"
type textarea "Shiuld =="
type textarea "x"
type textarea "Shiuld ="
type textarea "x"
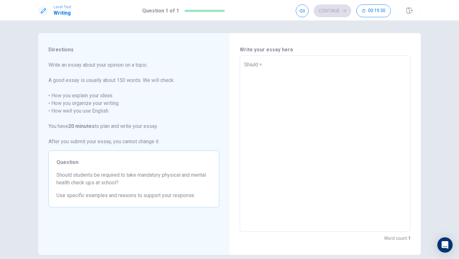
type textarea "Shiuld"
type textarea "x"
type textarea "Shiuld"
type textarea "x"
type textarea "Shiul"
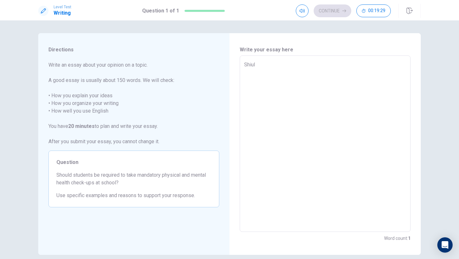
type textarea "x"
type textarea "[PERSON_NAME]"
type textarea "x"
type textarea "Shi"
type textarea "x"
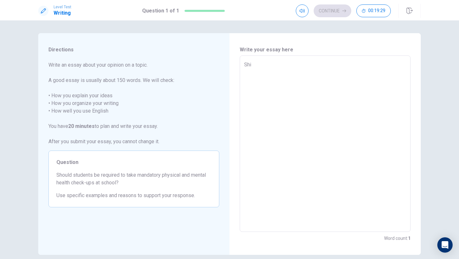
type textarea "Sh"
type textarea "x"
type textarea "Sho"
type textarea "x"
type textarea "Shou"
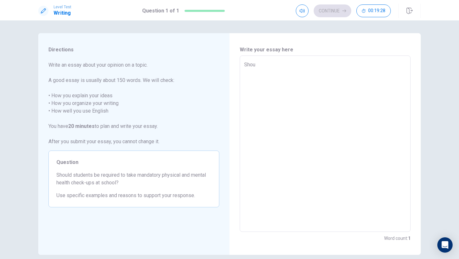
type textarea "x"
type textarea "Shoul"
type textarea "x"
type textarea "Should"
type textarea "x"
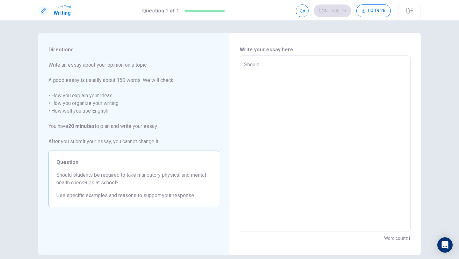
type textarea "Should"
type textarea "x"
type textarea "Should s"
type textarea "x"
type textarea "Should st"
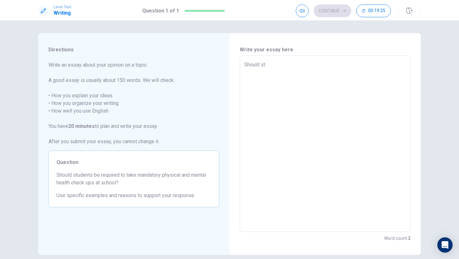
type textarea "x"
type textarea "Should stu"
type textarea "x"
type textarea "Should stud"
type textarea "x"
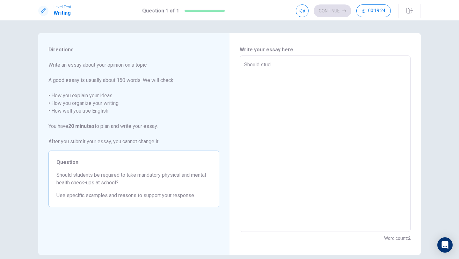
type textarea "Should stude"
type textarea "x"
type textarea "Should studen"
type textarea "x"
type textarea "Should student"
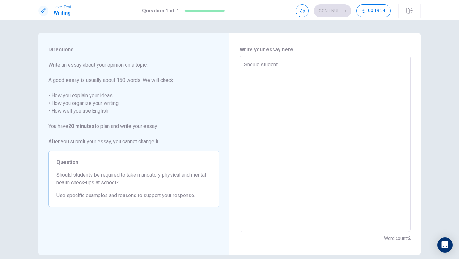
type textarea "x"
type textarea "Should students"
type textarea "x"
type textarea "Should students"
type textarea "x"
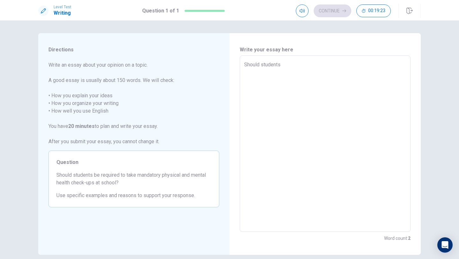
type textarea "Should students t"
type textarea "x"
type textarea "Should students ta"
type textarea "x"
type textarea "Should students tak"
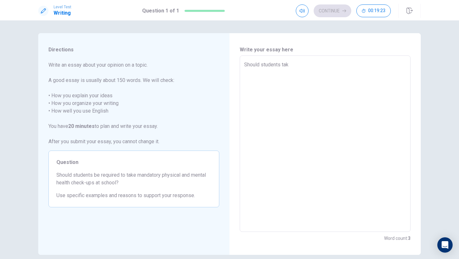
type textarea "x"
type textarea "Should students take"
type textarea "x"
type textarea "Should students take"
type textarea "x"
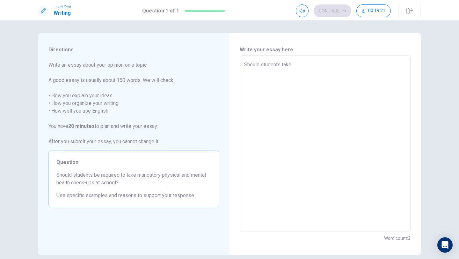
type textarea "Should students take m"
type textarea "x"
type textarea "Should students take ma"
type textarea "x"
type textarea "Should students take man"
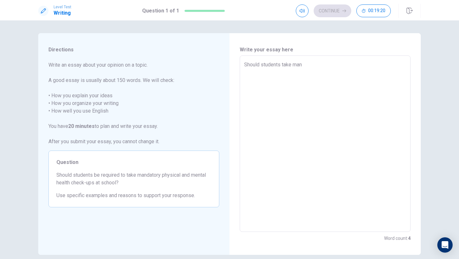
type textarea "x"
type textarea "Should students take mand"
type textarea "x"
type textarea "Should students take manda"
type textarea "x"
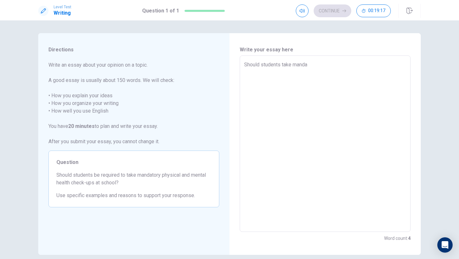
type textarea "Should students take mandat"
type textarea "x"
type textarea "Should students take [PERSON_NAME]"
type textarea "x"
type textarea "Should students take mandator"
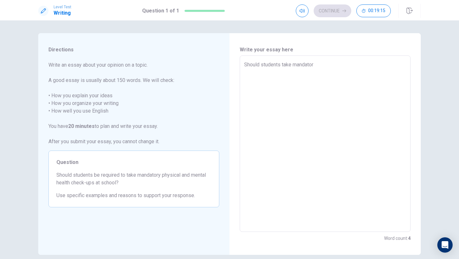
type textarea "x"
type textarea "Should students take mandatory"
type textarea "x"
type textarea "Should students take mandatory"
type textarea "x"
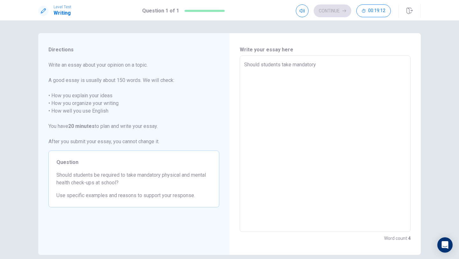
type textarea "Should students take mandatory p"
type textarea "x"
type textarea "Should students take mandatory ph"
type textarea "x"
type textarea "Should students take mandatory phy"
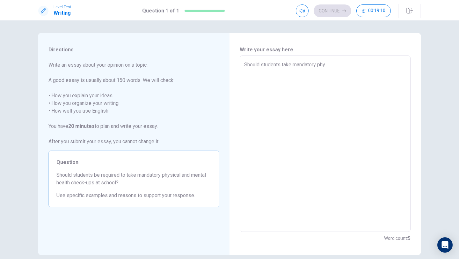
type textarea "x"
type textarea "Should students take mandatory phys"
type textarea "x"
type textarea "Should students take mandatory physi"
type textarea "x"
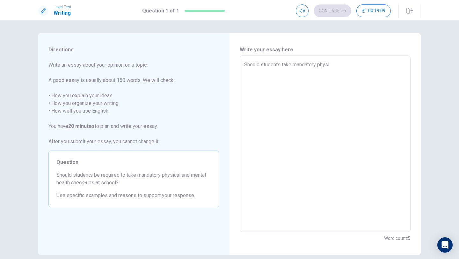
type textarea "Should students take mandatory physic"
type textarea "x"
type textarea "Should students take mandatory physica"
type textarea "x"
type textarea "Should students take mandatory physical"
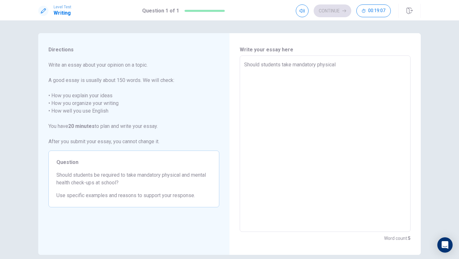
type textarea "x"
type textarea "Should students take mandatory physical"
type textarea "x"
type textarea "Should students take mandatory physical a"
type textarea "x"
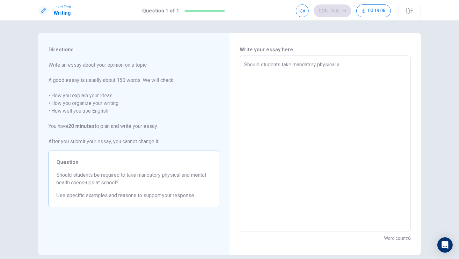
type textarea "Should students take mandatory physical an"
type textarea "x"
type textarea "Should students take mandatory physical ane"
type textarea "x"
type textarea "Should students take mandatory physical ane="
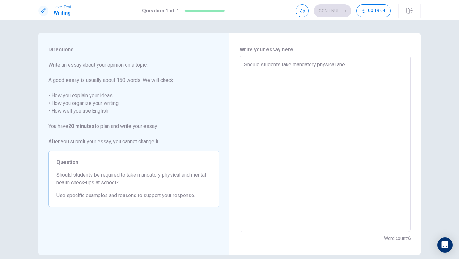
type textarea "x"
type textarea "Should students take mandatory physical ane=d"
type textarea "x"
type textarea "Should students take mandatory physical ane=d"
type textarea "x"
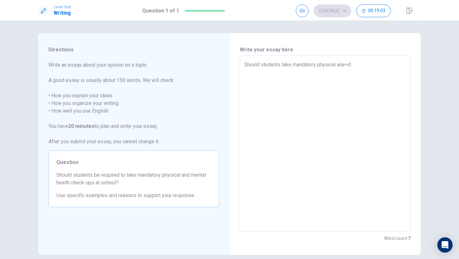
type textarea "Should students take mandatory physical ane=[PERSON_NAME]"
type textarea "x"
type textarea "Should students take mandatory physical ane=d me"
type textarea "x"
type textarea "Should students take mandatory physical ane=d me="
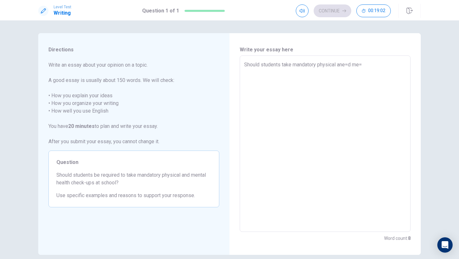
type textarea "x"
type textarea "Should students take mandatory physical ane=d me"
type textarea "x"
type textarea "Should students take mandatory physical ane=[PERSON_NAME]"
type textarea "x"
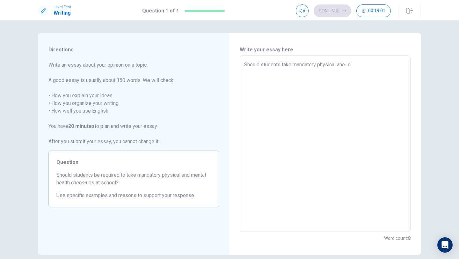
type textarea "Should students take mandatory physical ane=d"
type textarea "x"
type textarea "Should students take mandatory physical ane="
type textarea "x"
type textarea "Should students take mandatory physical ane"
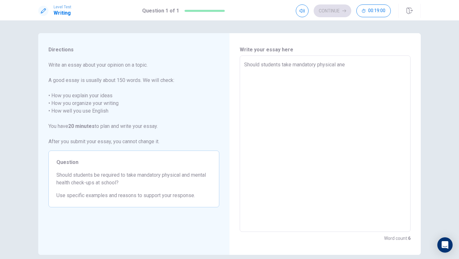
type textarea "x"
type textarea "Should students take mandatory physical an"
type textarea "x"
type textarea "Should students take mandatory physical and"
type textarea "x"
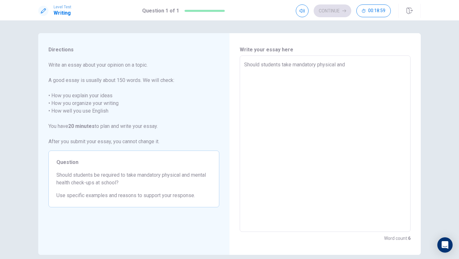
type textarea "Should students take mandatory physical and"
type textarea "x"
type textarea "Should students take mandatory physical and m"
type textarea "x"
type textarea "Should students take mandatory physical and me"
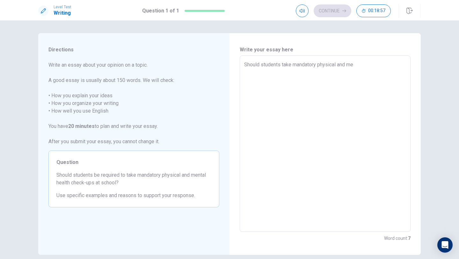
type textarea "x"
type textarea "Should students take mandatory physical and men"
type textarea "x"
type textarea "Should students take mandatory physical and men"
type textarea "x"
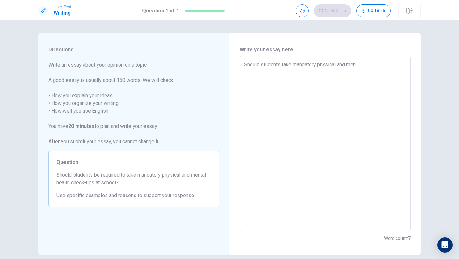
type textarea "Should students take mandatory physical and men"
type textarea "x"
type textarea "Should students take mandatory physical and meny"
type textarea "x"
type textarea "Should students take mandatory physical and men"
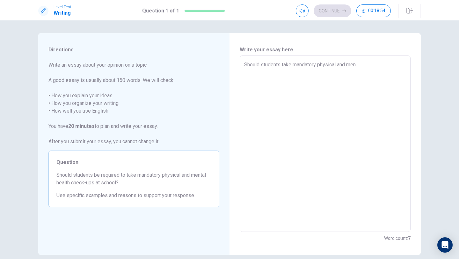
type textarea "x"
type textarea "Should students take mandatory physical and ment"
type textarea "x"
type textarea "Should students take mandatory physical and menta"
type textarea "x"
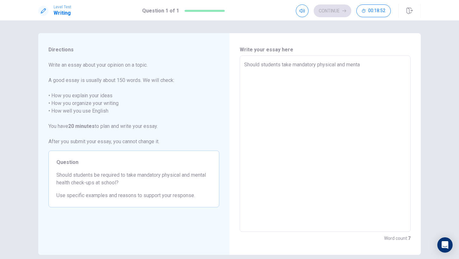
type textarea "Should students take mandatory physical and mental"
type textarea "x"
type textarea "Should students take mandatory physical and mental"
type textarea "x"
type textarea "Should students take mandatory physical and mental h"
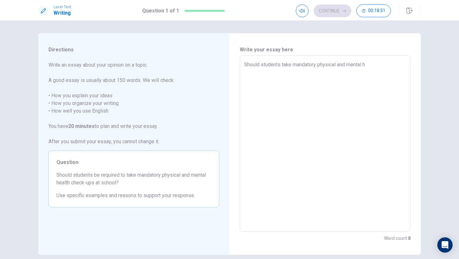
type textarea "x"
type textarea "Should students take mandatory physical and mental he"
type textarea "x"
type textarea "Should students take mandatory physical and mental hea"
type textarea "x"
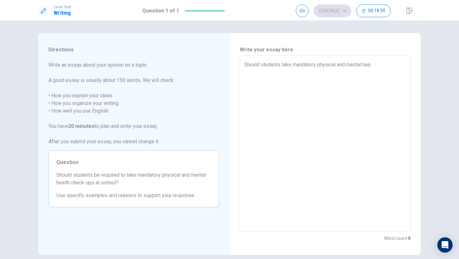
type textarea "Should students take mandatory physical and mental heal"
type textarea "x"
type textarea "Should students take mandatory physical and mental healt"
type textarea "x"
type textarea "Should students take mandatory physical and mental health"
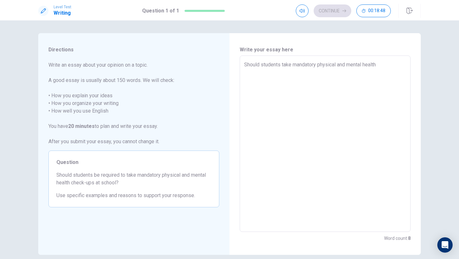
type textarea "x"
type textarea "Should students take mandatory physical and mental health"
type textarea "x"
type textarea "Should students take mandatory physical and mental health c"
type textarea "x"
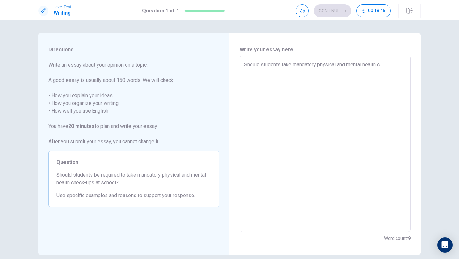
type textarea "Should students take mandatory physical and mental health cj"
type textarea "x"
type textarea "Should students take mandatory physical and mental health c"
type textarea "x"
type textarea "Should students take mandatory physical and mental health ch"
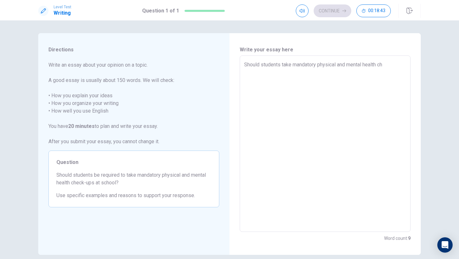
type textarea "x"
type textarea "Should students take mandatory physical and mental health che"
type textarea "x"
type textarea "Should students take mandatory physical and mental health chec"
type textarea "x"
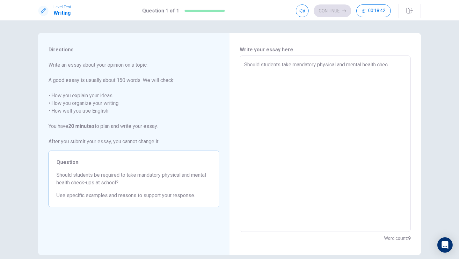
type textarea "Should students take mandatory physical and mental health check"
type textarea "x"
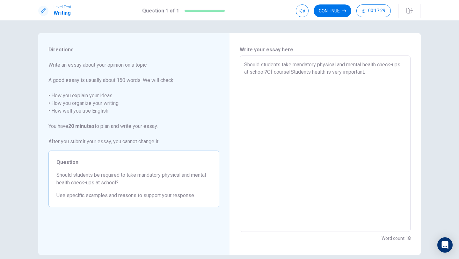
click at [244, 64] on textarea "Should students take mandatory physical and mental health check-ups at school?O…" at bounding box center [325, 144] width 162 height 166
click at [254, 83] on textarea "Should students take mandatory physical and mental health check-ups at school?O…" at bounding box center [325, 144] width 162 height 166
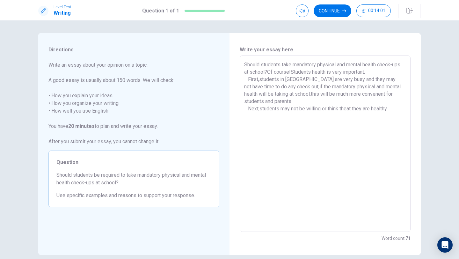
click at [349, 108] on textarea "Should students take mandatory physical and mental health check-ups at school?O…" at bounding box center [325, 144] width 162 height 166
click at [382, 112] on textarea "Should students take mandatory physical and mental health check-ups at school?O…" at bounding box center [325, 144] width 162 height 166
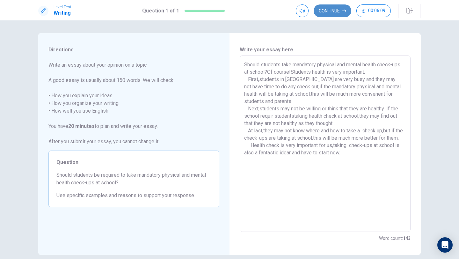
click at [339, 12] on button "Continue" at bounding box center [333, 10] width 38 height 13
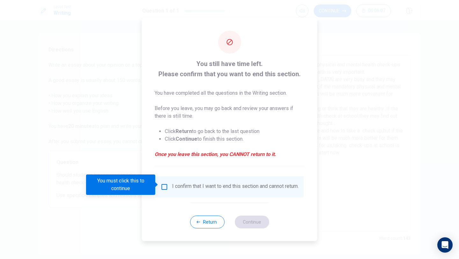
click at [162, 185] on input "You must click this to continue" at bounding box center [165, 187] width 8 height 8
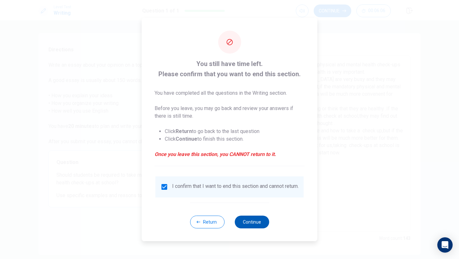
click at [252, 218] on button "Continue" at bounding box center [252, 221] width 34 height 13
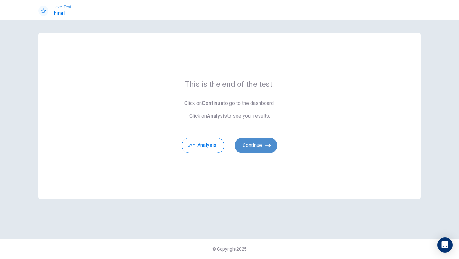
click at [256, 142] on button "Continue" at bounding box center [256, 145] width 43 height 15
